Goal: Check status: Check status

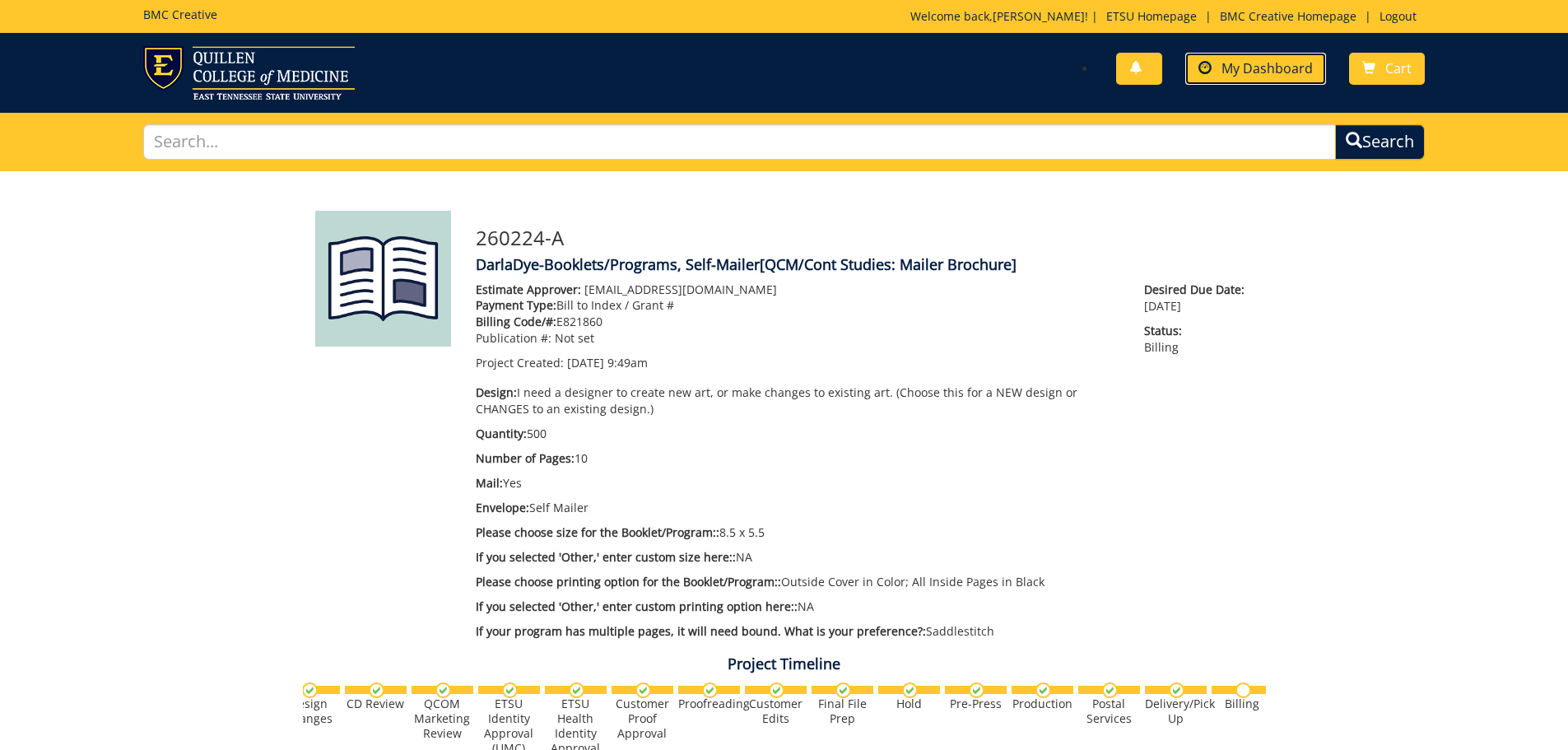
click at [1265, 70] on span "My Dashboard" at bounding box center [1267, 68] width 91 height 18
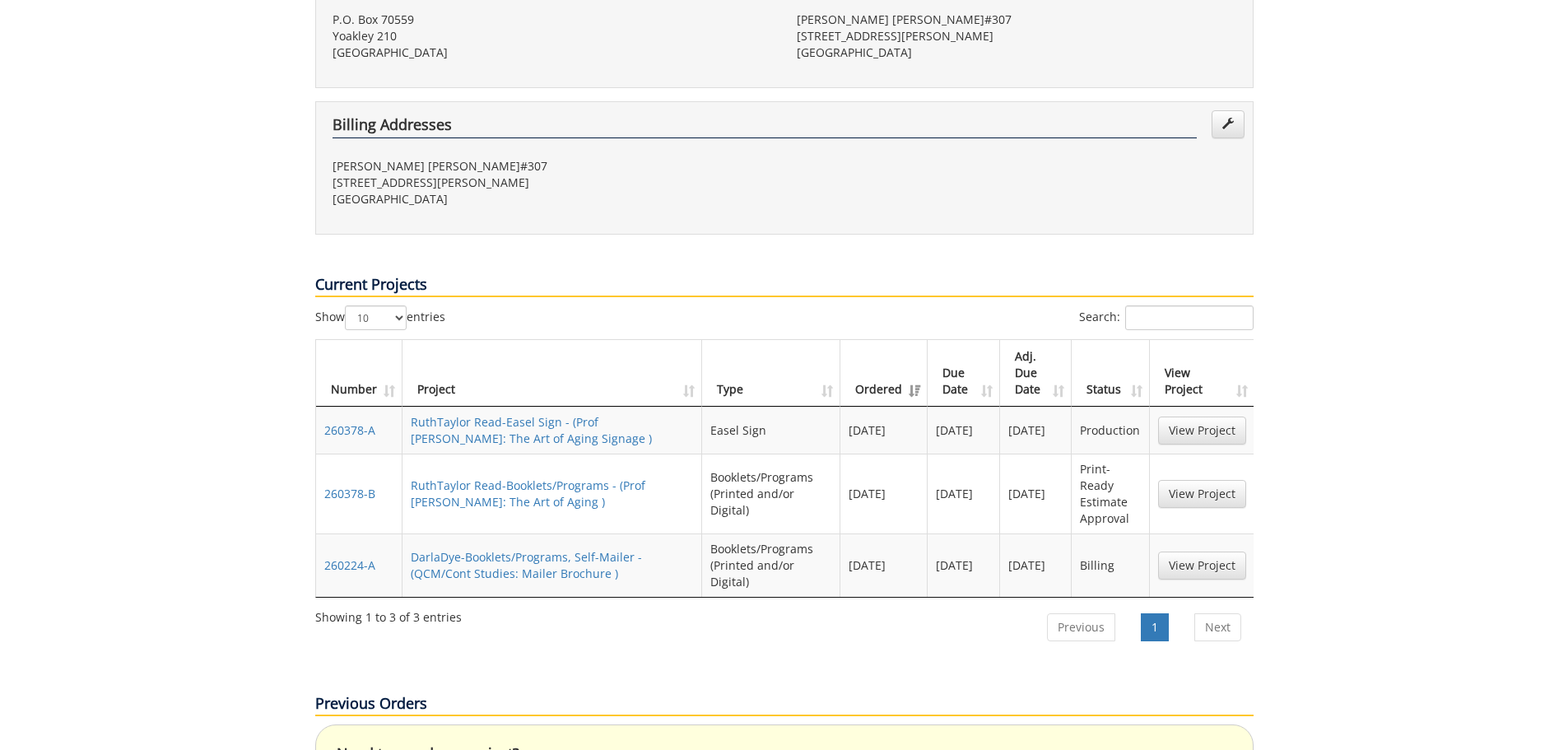
scroll to position [626, 0]
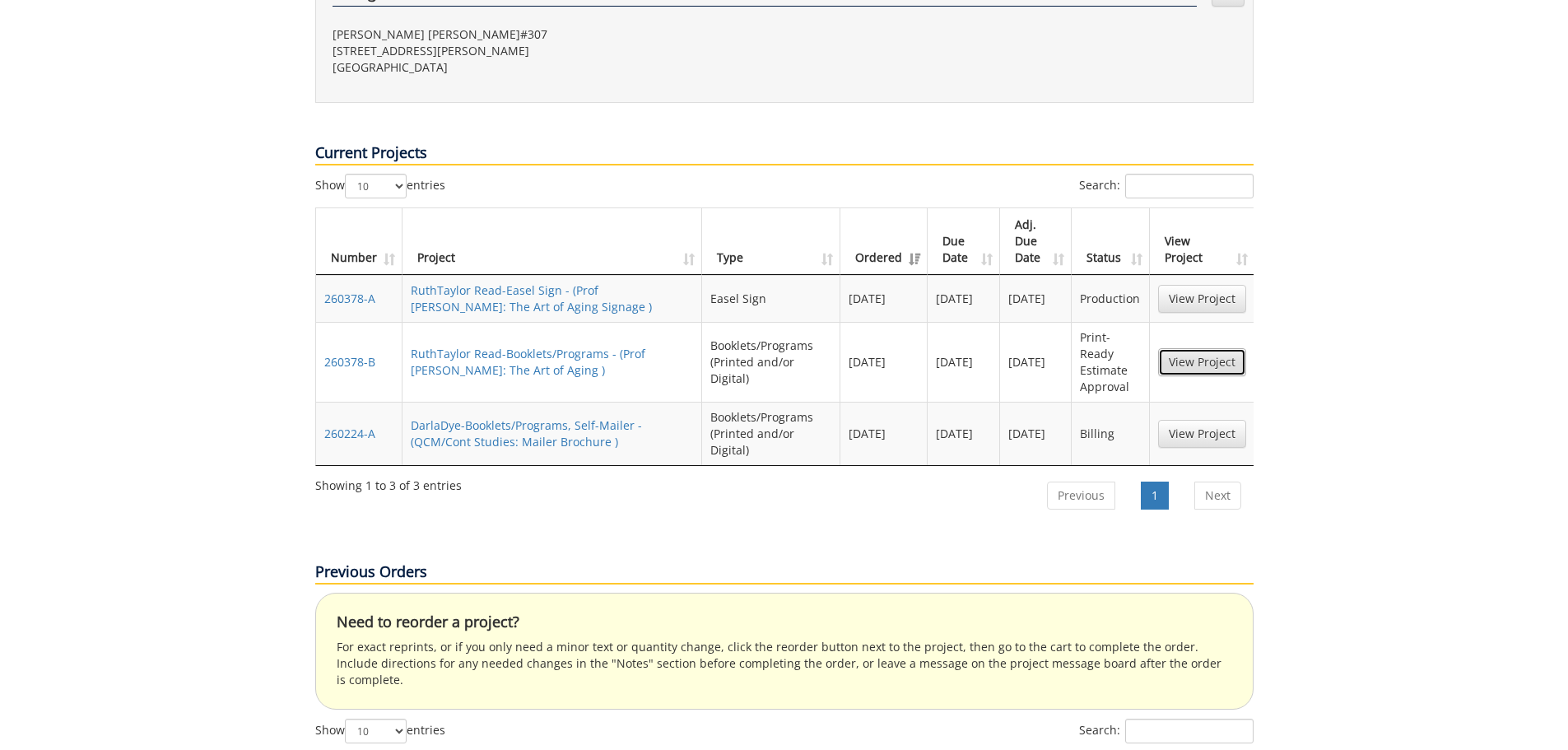
click at [1168, 348] on link "View Project" at bounding box center [1201, 362] width 88 height 28
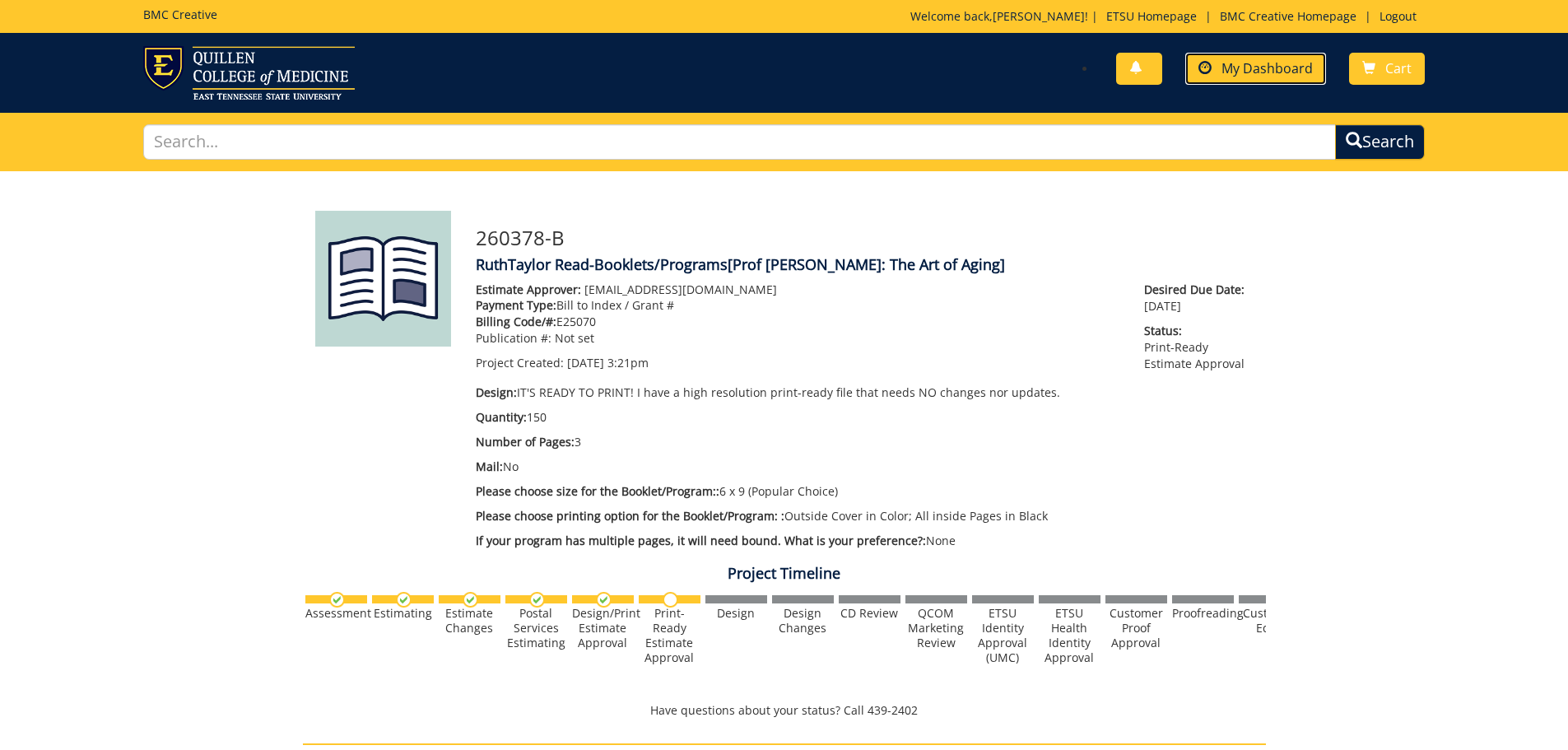
click at [1235, 62] on span "My Dashboard" at bounding box center [1267, 68] width 91 height 18
